Goal: Communication & Community: Answer question/provide support

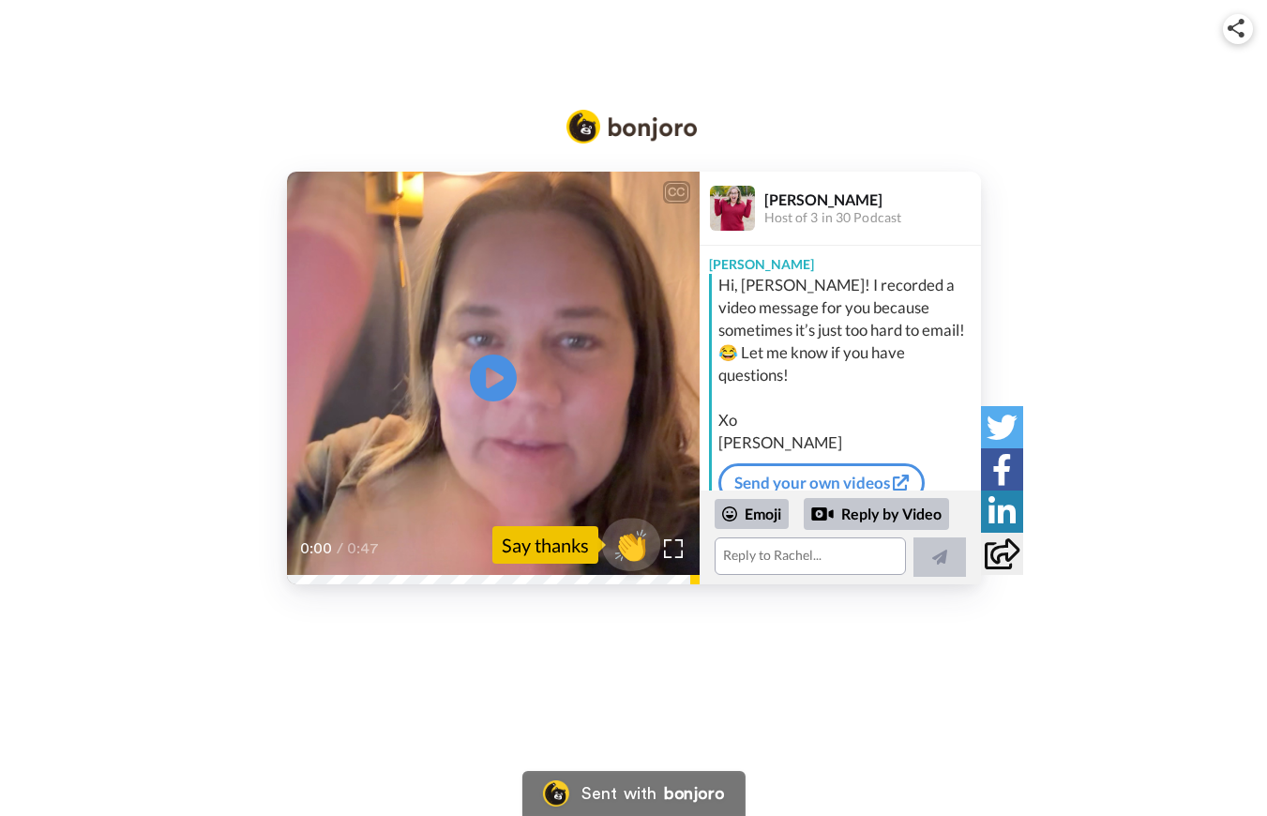
click at [633, 552] on span "👏" at bounding box center [630, 544] width 59 height 37
click at [497, 371] on icon at bounding box center [493, 378] width 50 height 50
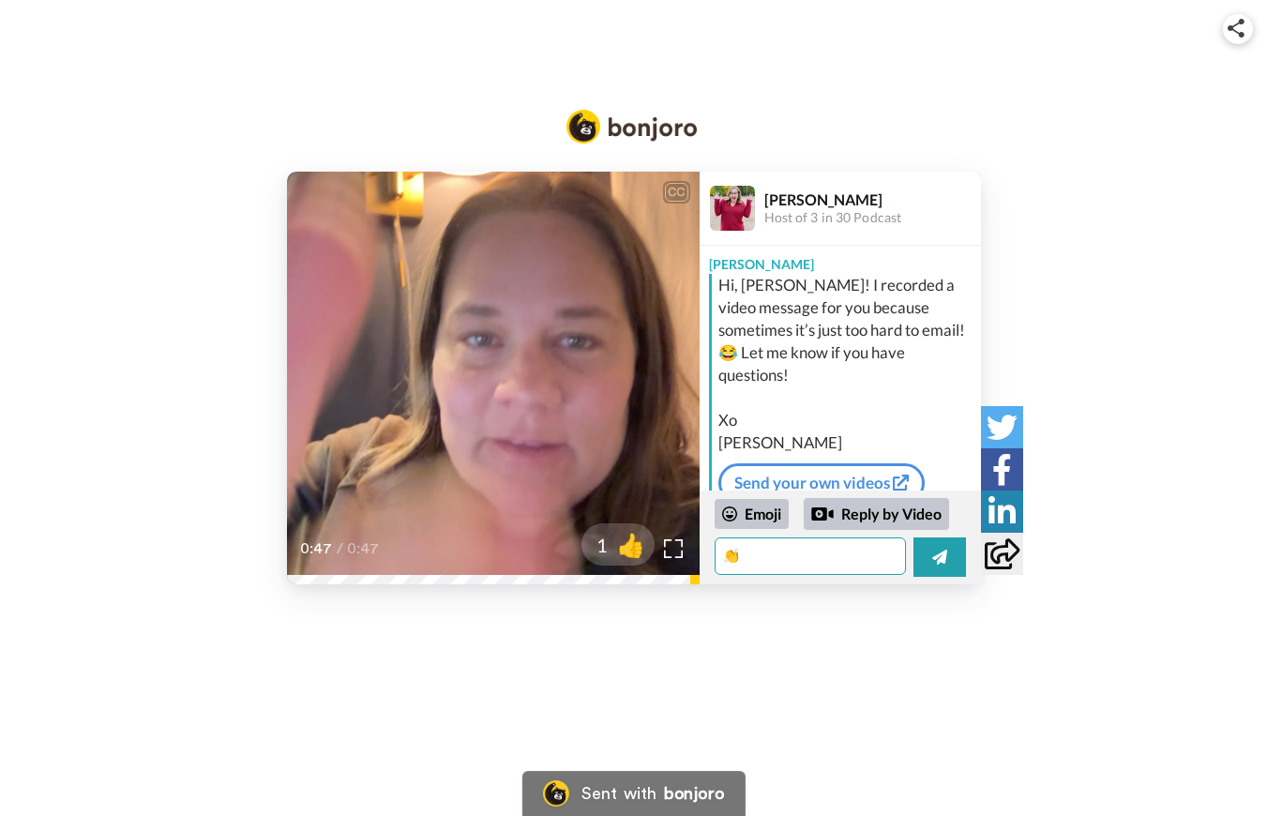
click at [799, 562] on textarea "👏" at bounding box center [809, 555] width 191 height 37
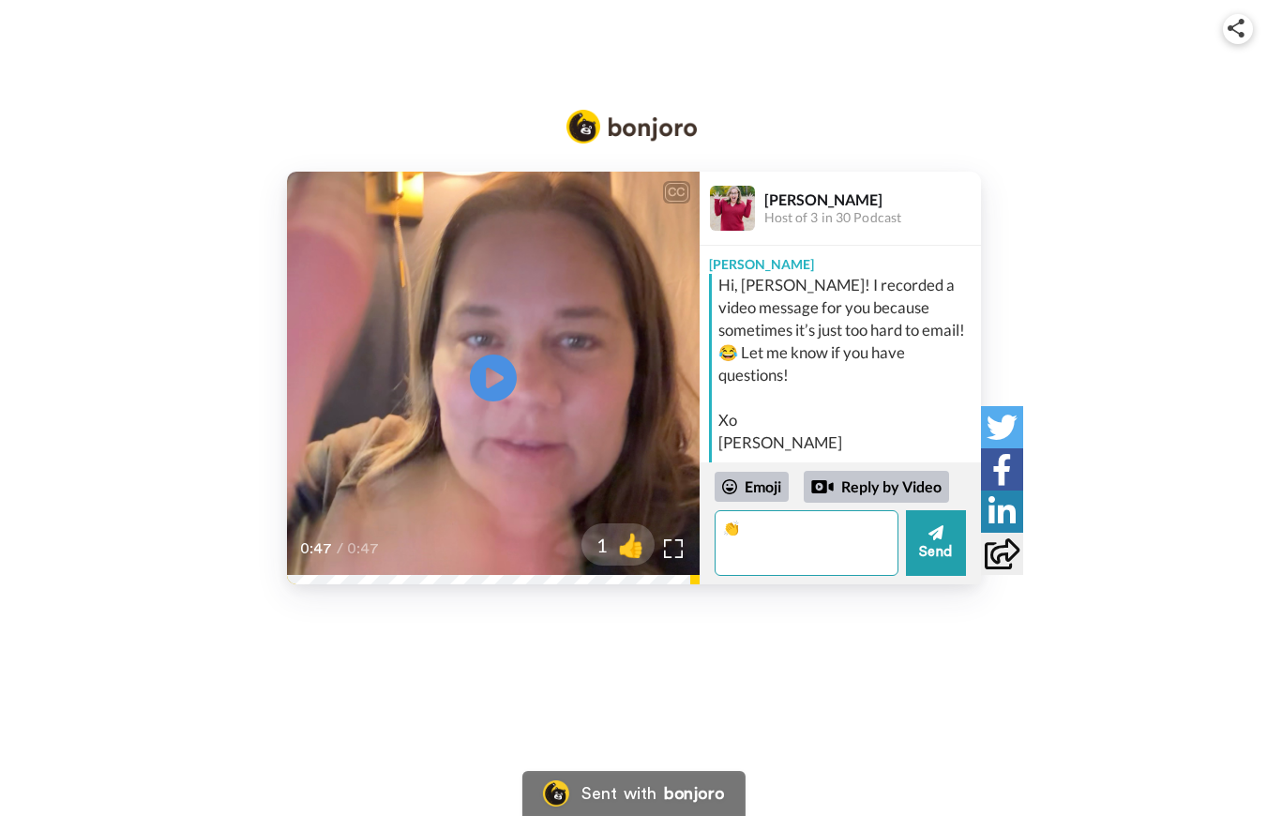
type textarea "👏"
type textarea "R"
click at [790, 569] on textarea "This is so personal! Thank you so much! This is another testament that you are …" at bounding box center [806, 543] width 184 height 66
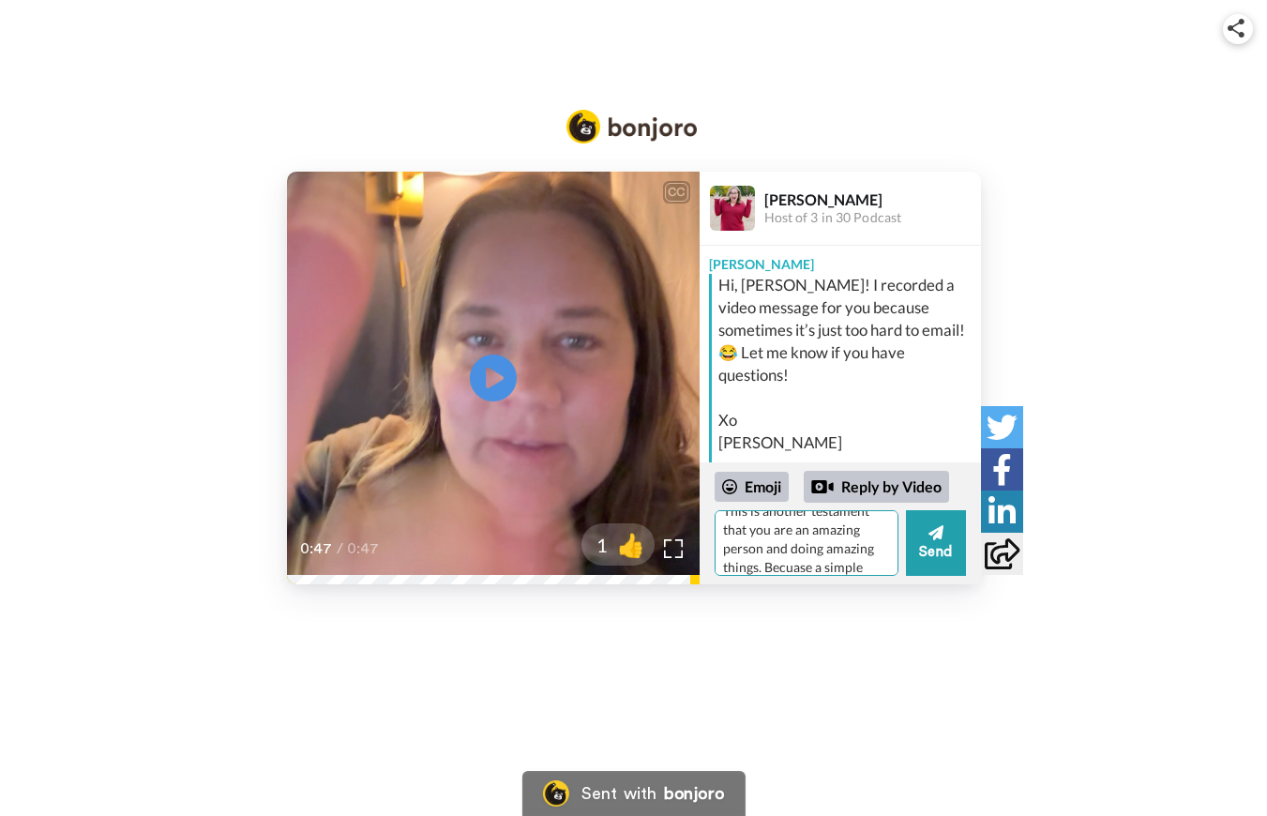
click at [790, 569] on textarea "This is so personal! Thank you so much! This is another testament that you are …" at bounding box center [806, 543] width 184 height 66
click at [866, 569] on textarea "This is so personal! Thank you so much! This is another testament that you are …" at bounding box center [806, 543] width 184 height 66
click at [869, 524] on textarea "This is so personal! Thank you so much! This is another testament that you are …" at bounding box center [806, 543] width 184 height 66
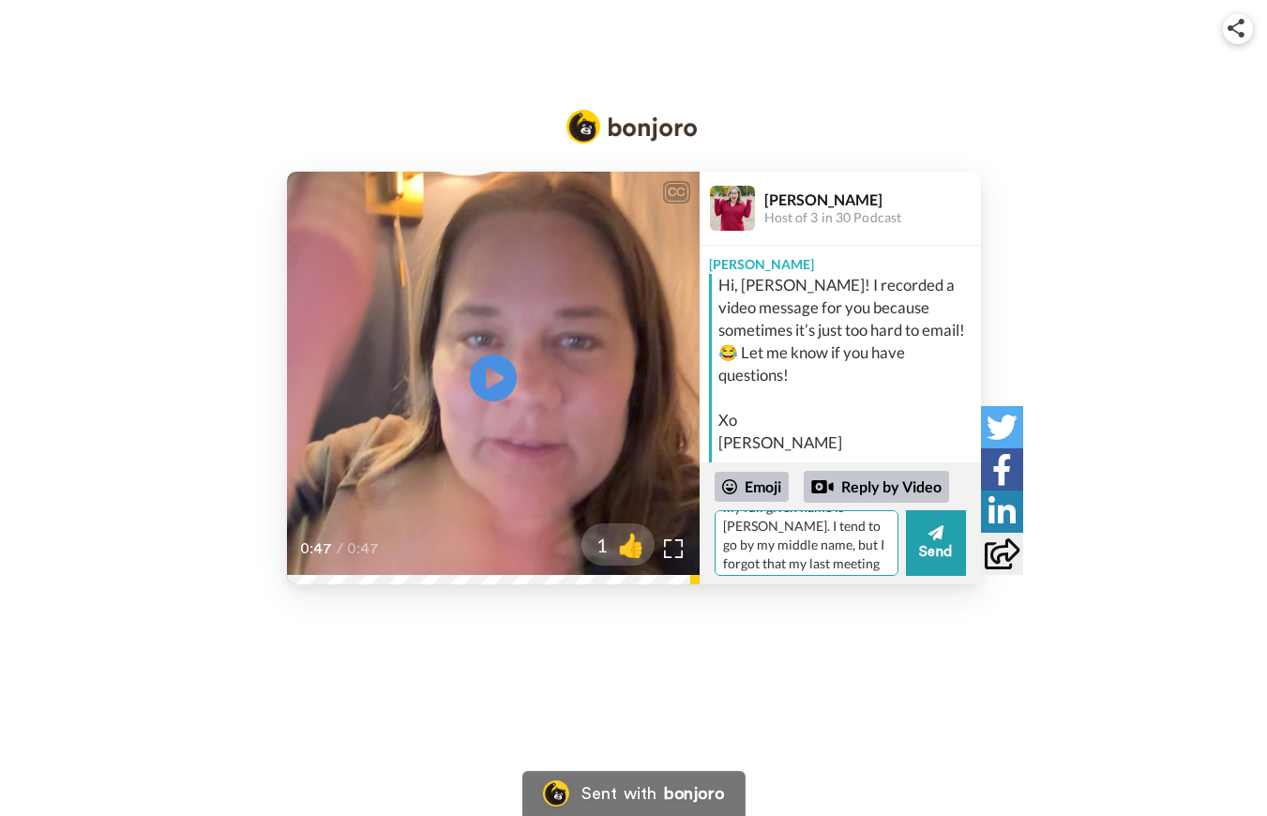
click at [758, 544] on textarea "This is so personal! Thank you so much! This is another testament that you are …" at bounding box center [806, 543] width 184 height 66
click at [862, 559] on textarea "This is so personal! Thank you so much! This is another testament that you are …" at bounding box center [806, 543] width 184 height 66
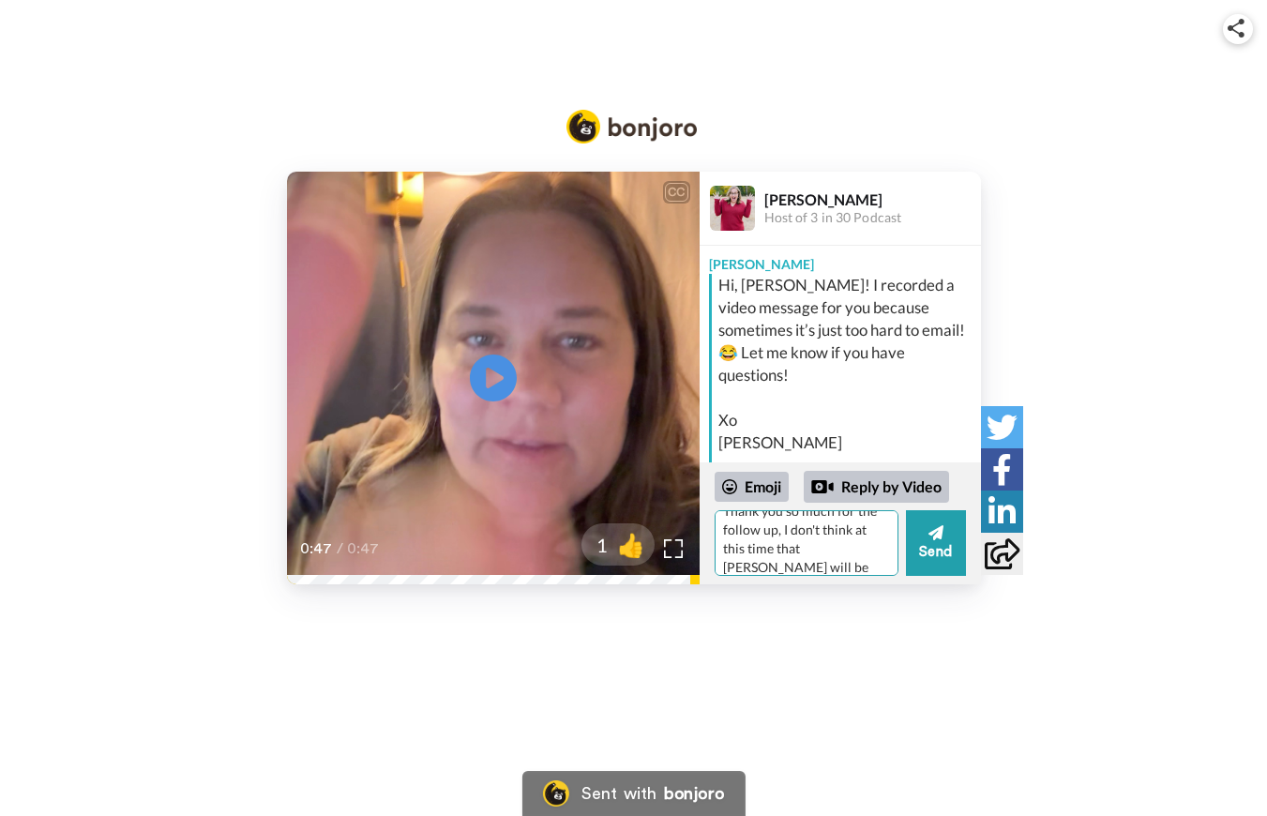
type textarea "This is so personal! Thank you so much! This is another testament that you are …"
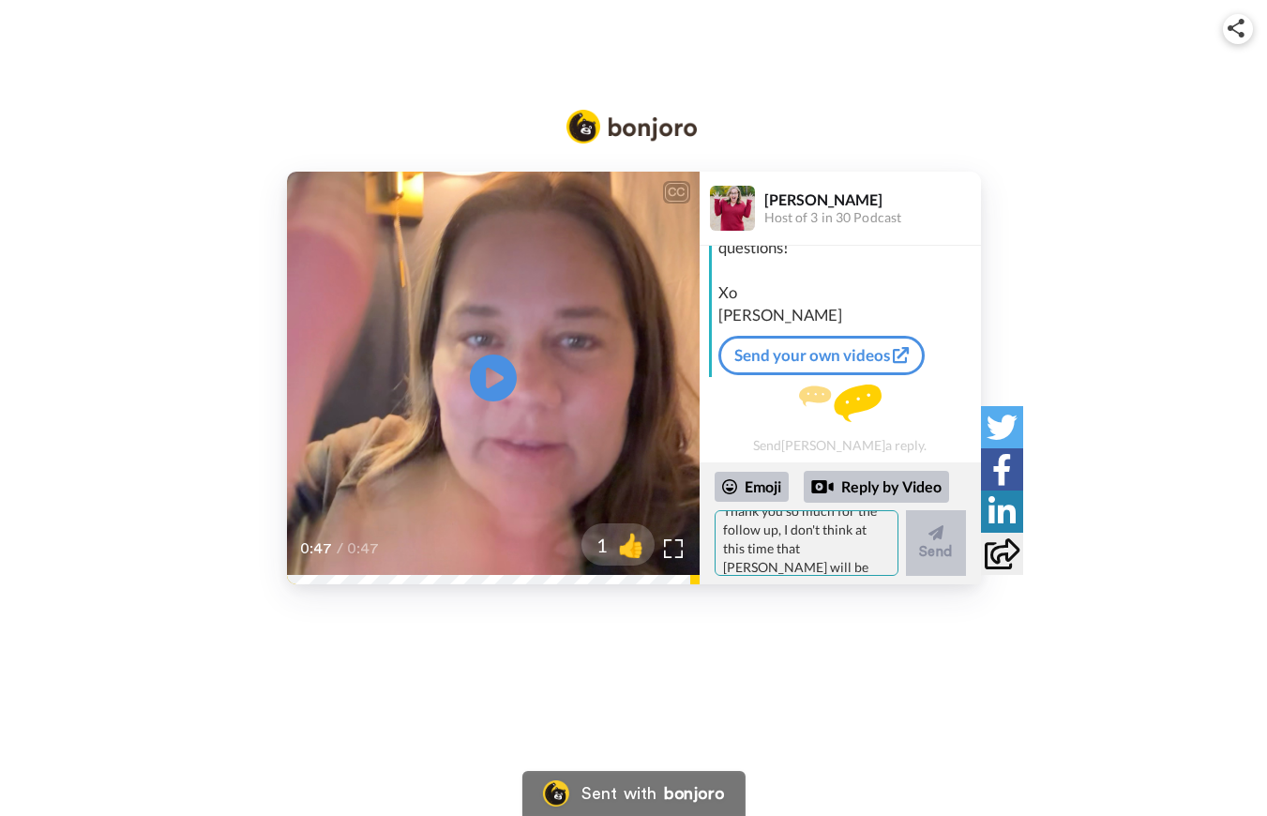
scroll to position [0, 0]
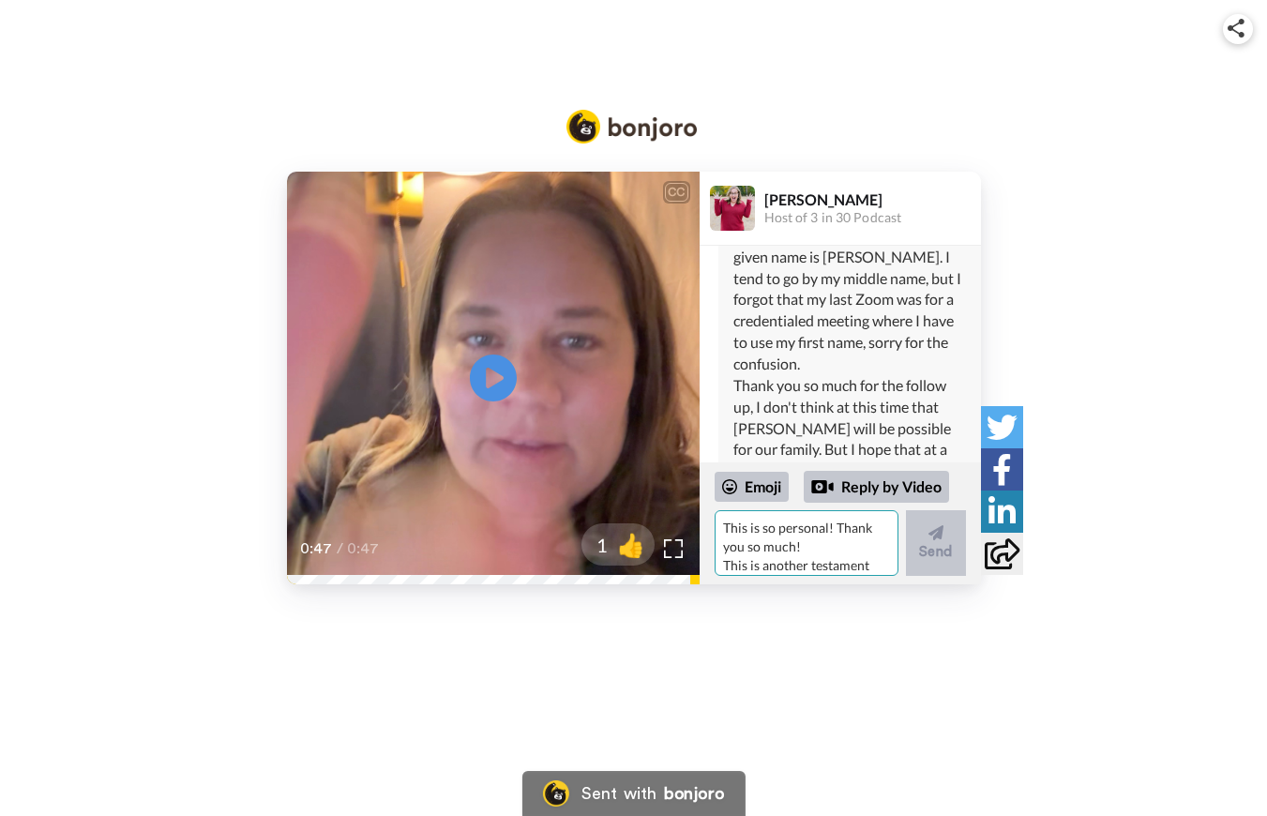
click at [778, 555] on textarea "This is so personal! Thank you so much! This is another testament that you are …" at bounding box center [806, 543] width 184 height 66
type textarea "Thank you again! I hope this semester will go well for you!"
